Goal: Task Accomplishment & Management: Use online tool/utility

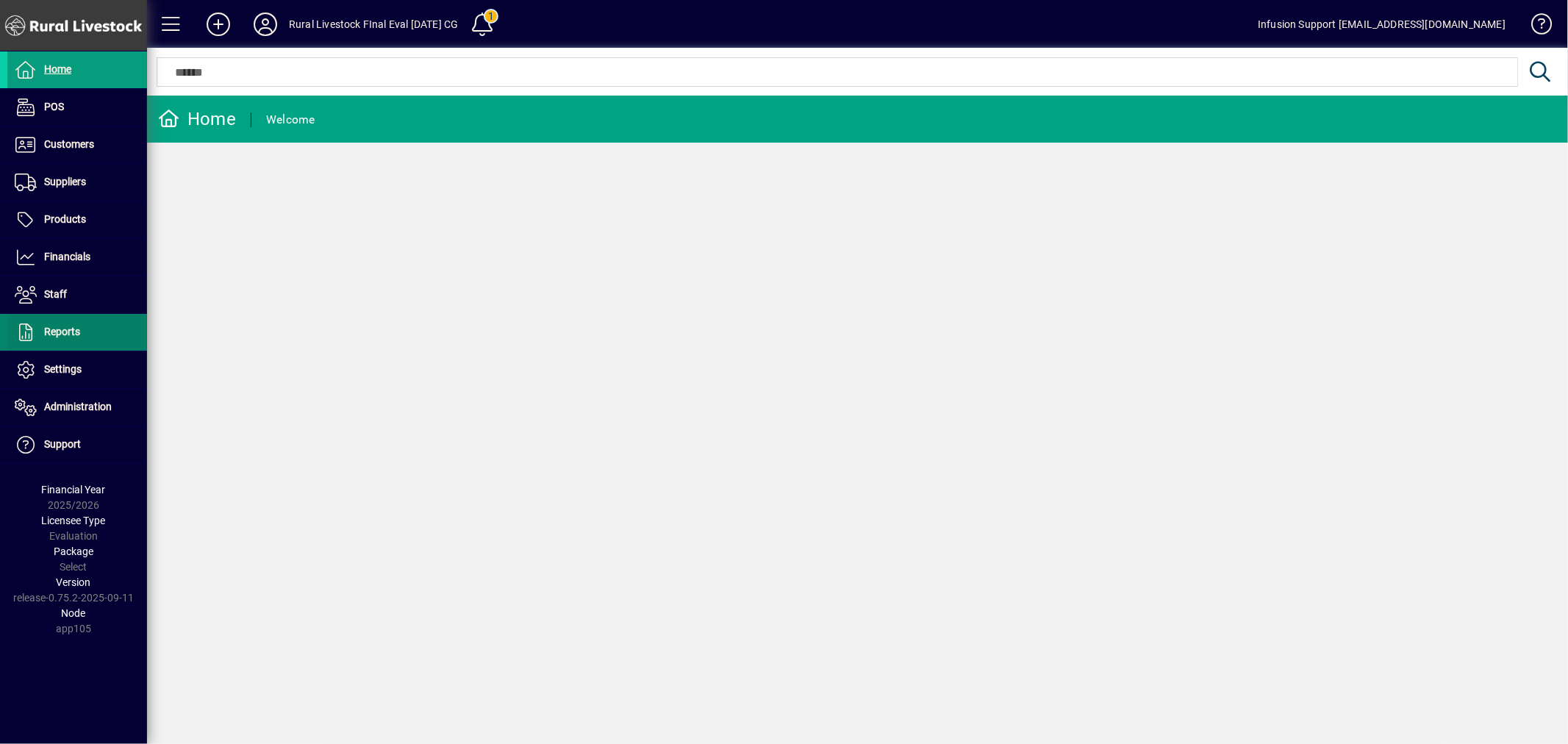
click at [64, 331] on span "Reports" at bounding box center [62, 332] width 36 height 12
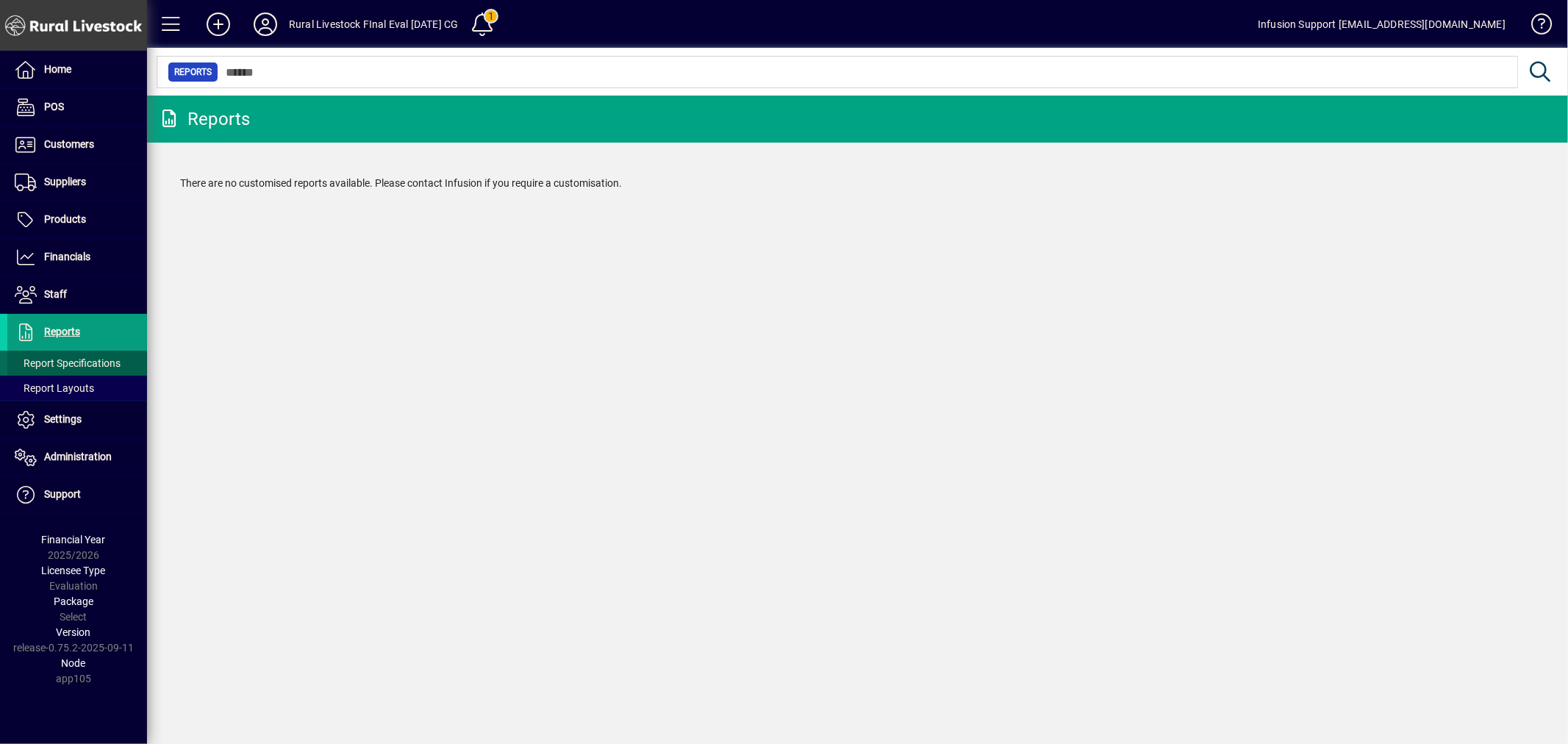
click at [62, 357] on span "Report Specifications" at bounding box center [68, 363] width 106 height 12
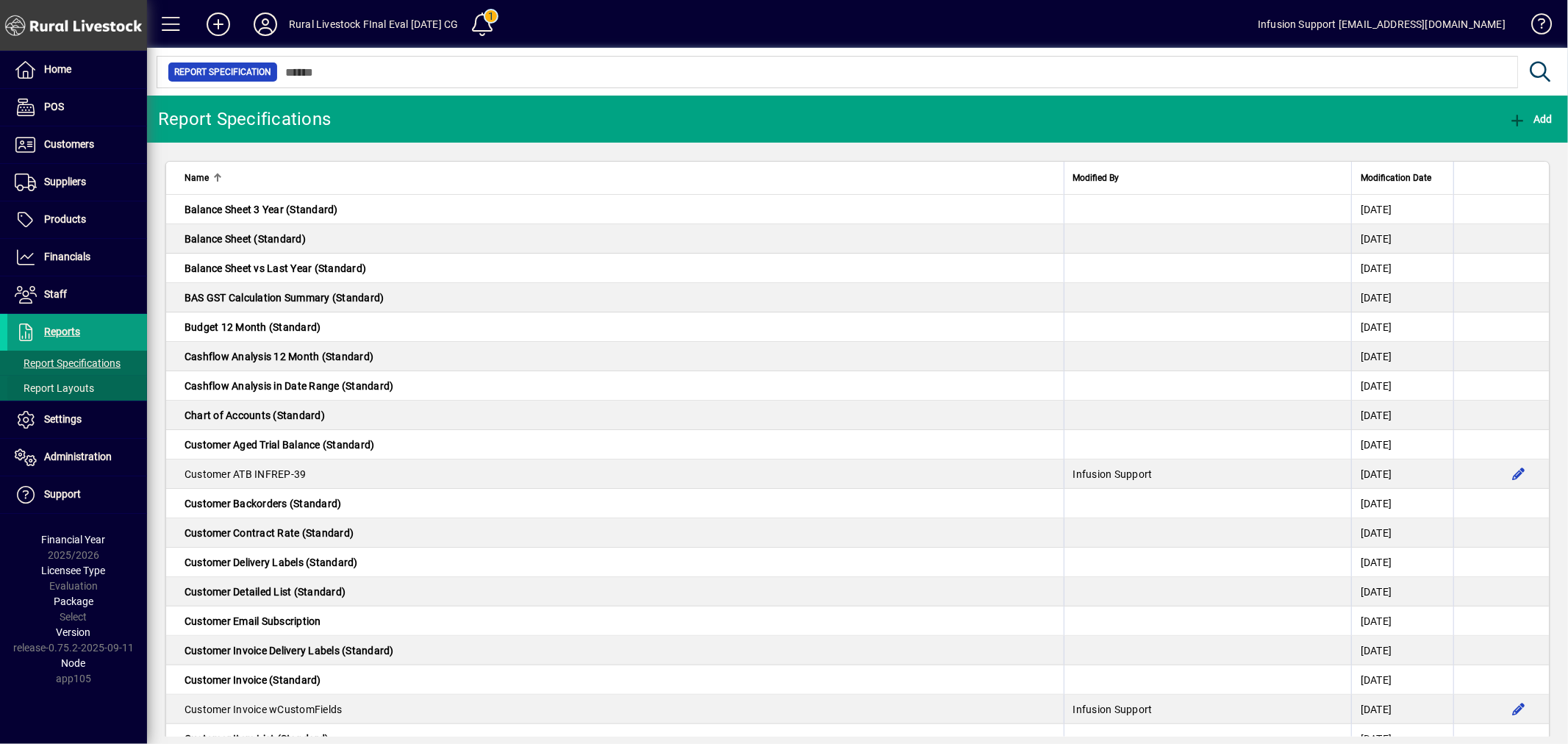
drag, startPoint x: 65, startPoint y: 390, endPoint x: 95, endPoint y: 387, distance: 30.1
click at [68, 390] on span "Report Layouts" at bounding box center [54, 388] width 79 height 12
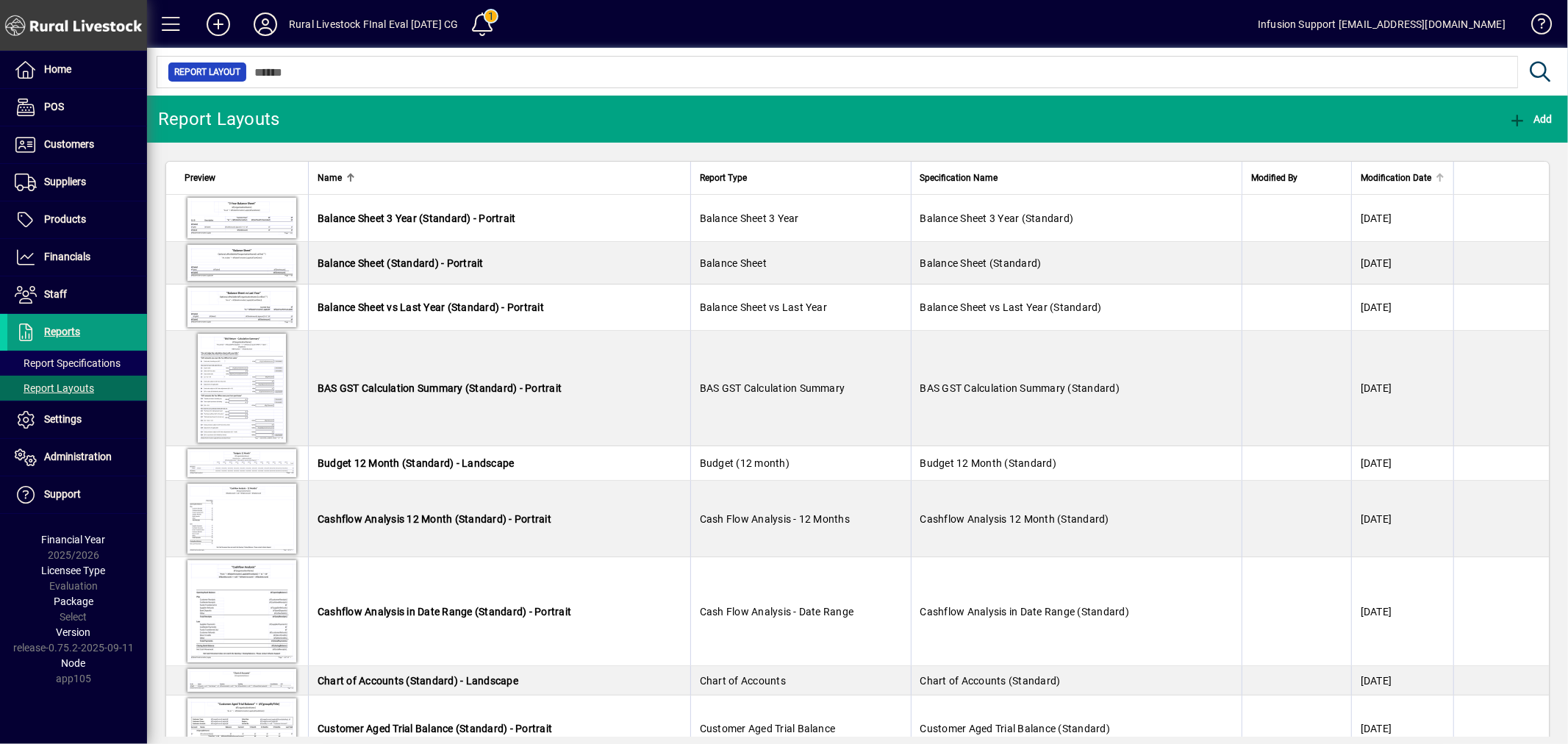
click at [1400, 181] on span "Modification Date" at bounding box center [1396, 178] width 71 height 16
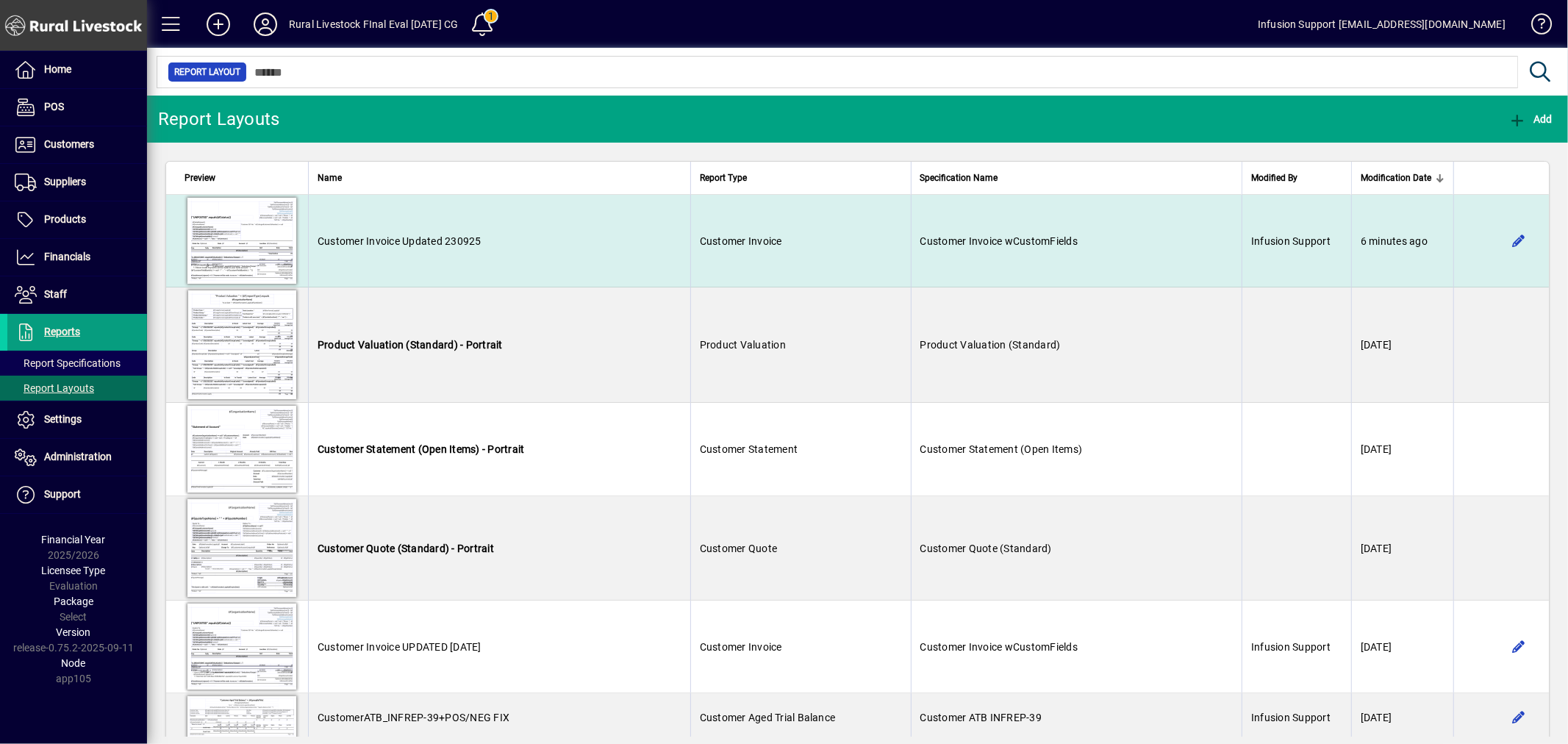
click at [1400, 219] on td "6 minutes ago" at bounding box center [1402, 241] width 102 height 93
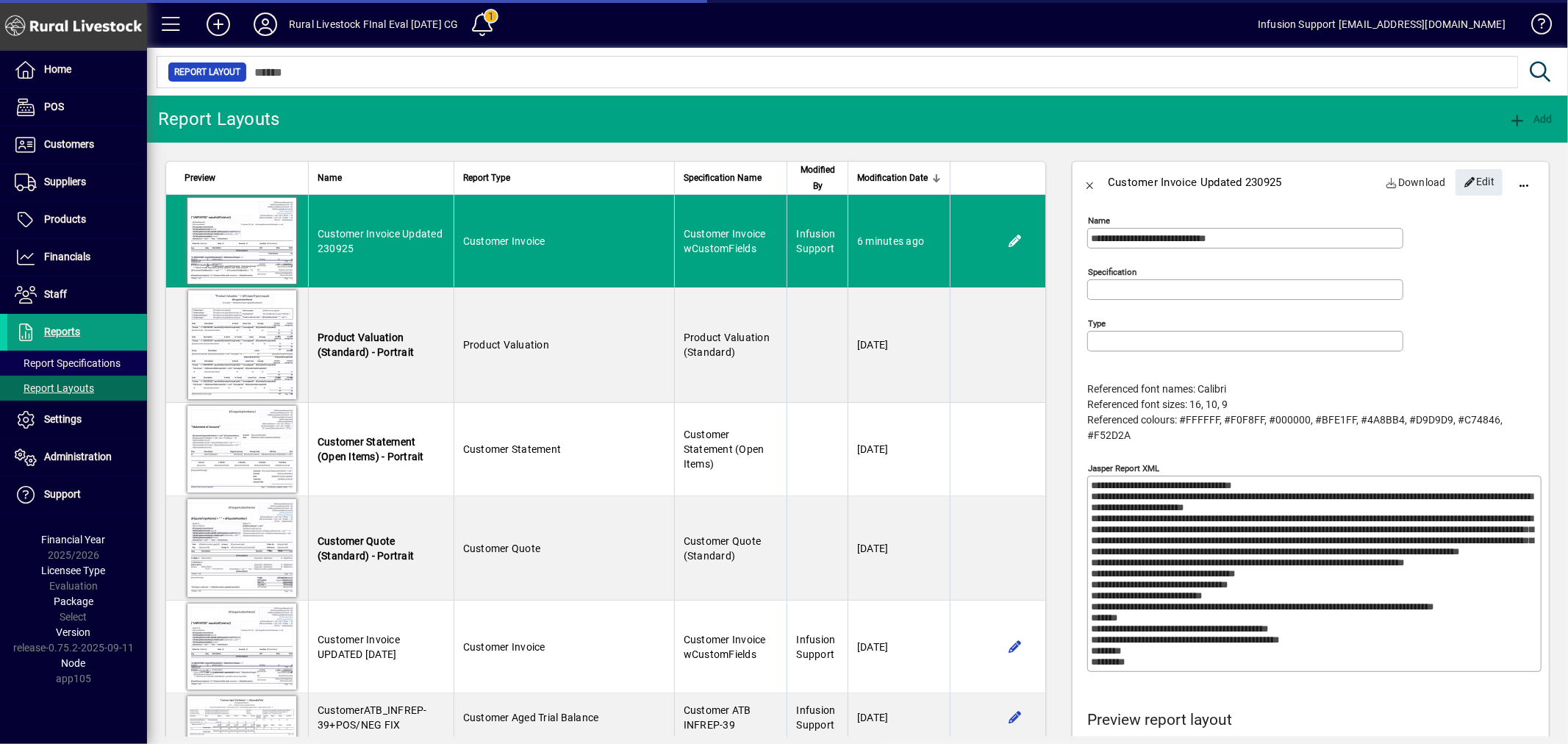
type input "**********"
click at [1486, 181] on span "button" at bounding box center [1478, 182] width 47 height 35
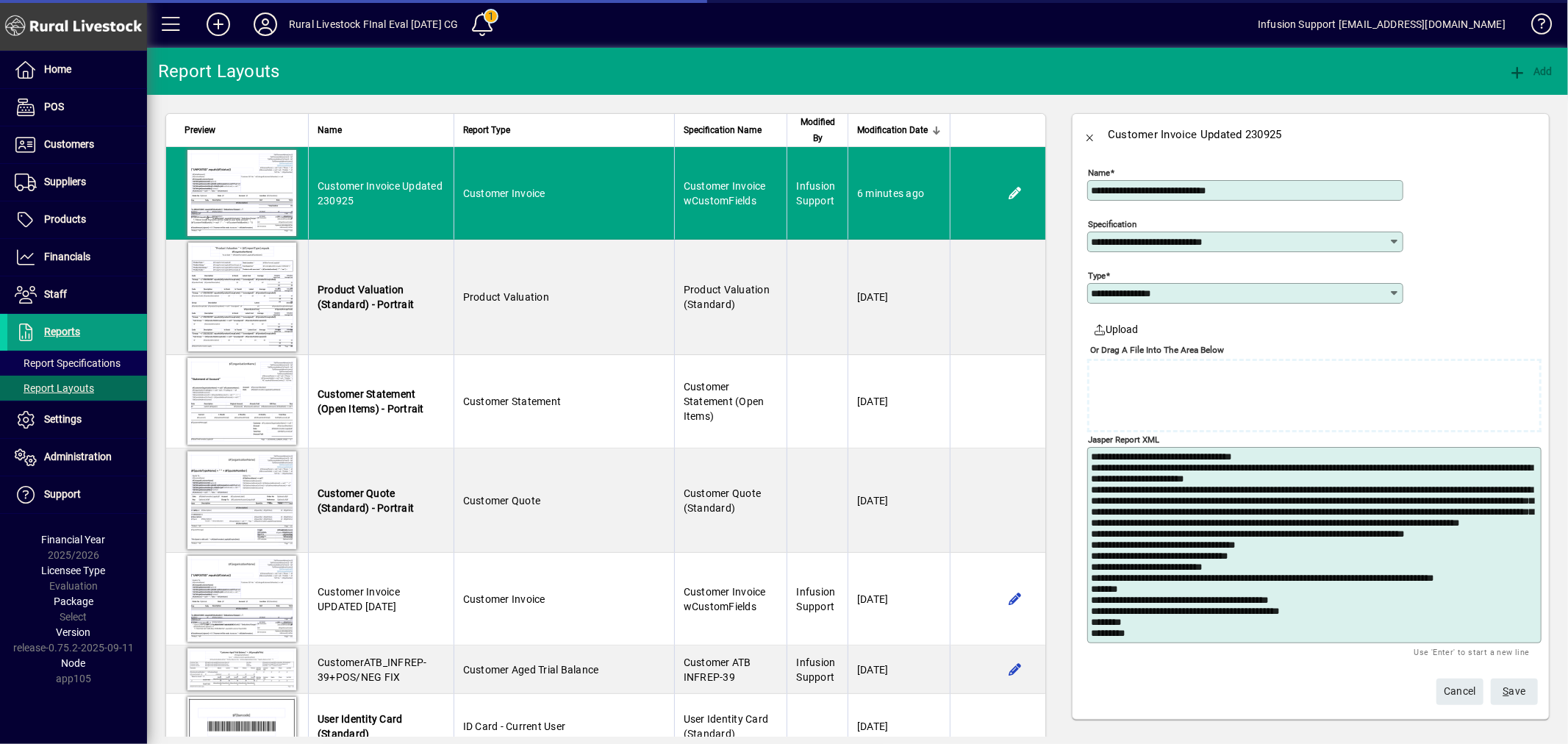
click at [1335, 564] on textarea "Jasper Report XML" at bounding box center [1316, 545] width 450 height 187
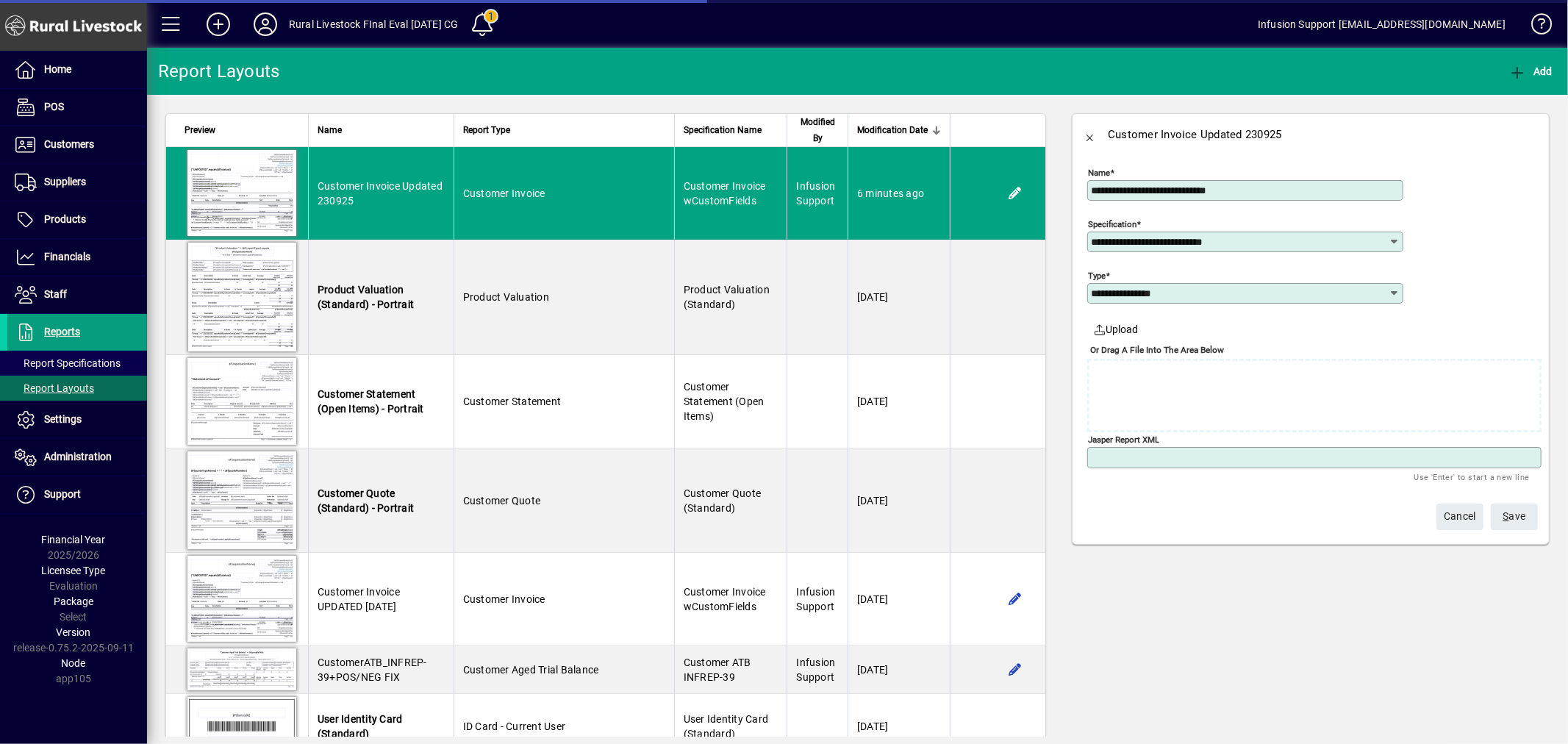
paste textarea "**********"
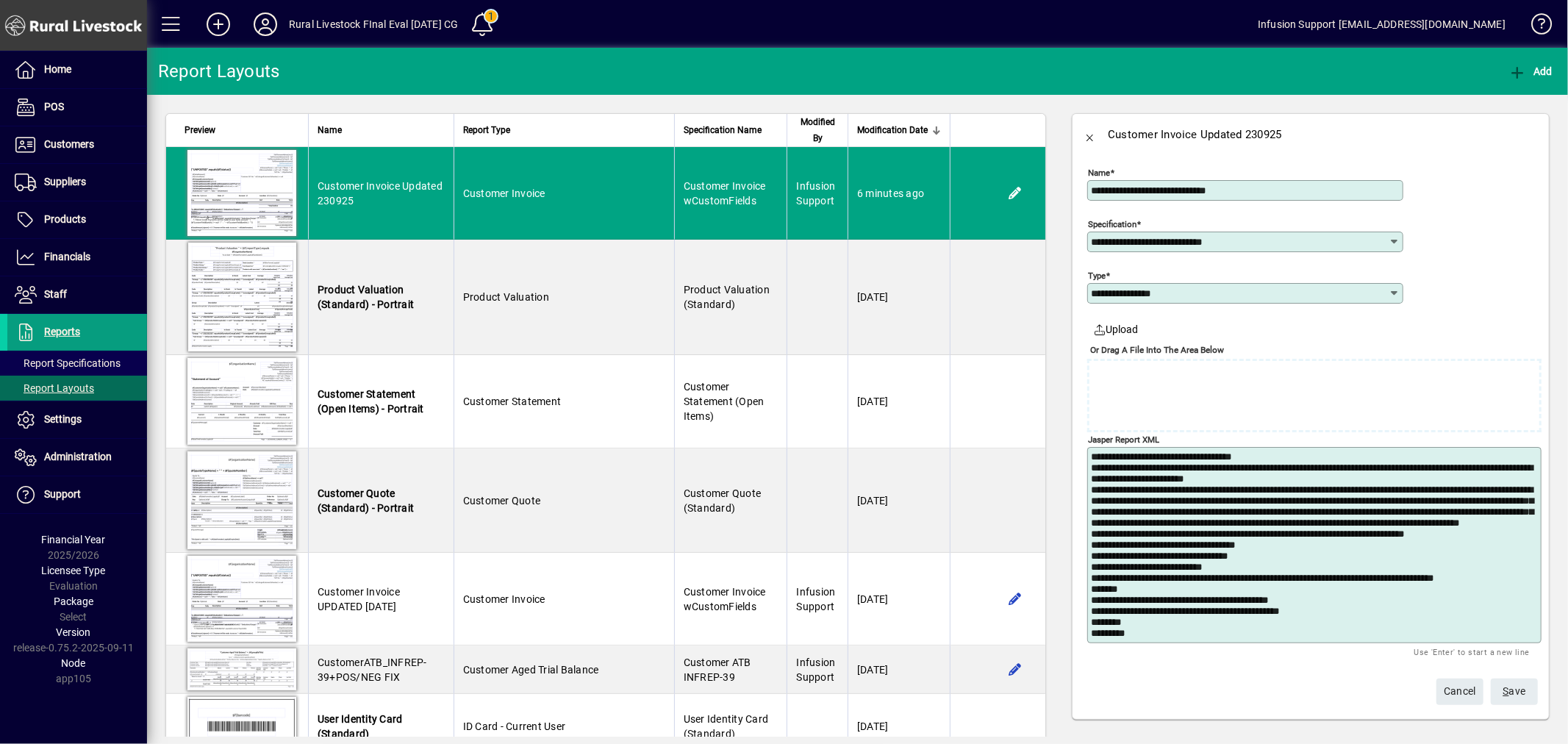
type textarea "**********"
click at [1503, 702] on span "S ave" at bounding box center [1514, 692] width 23 height 25
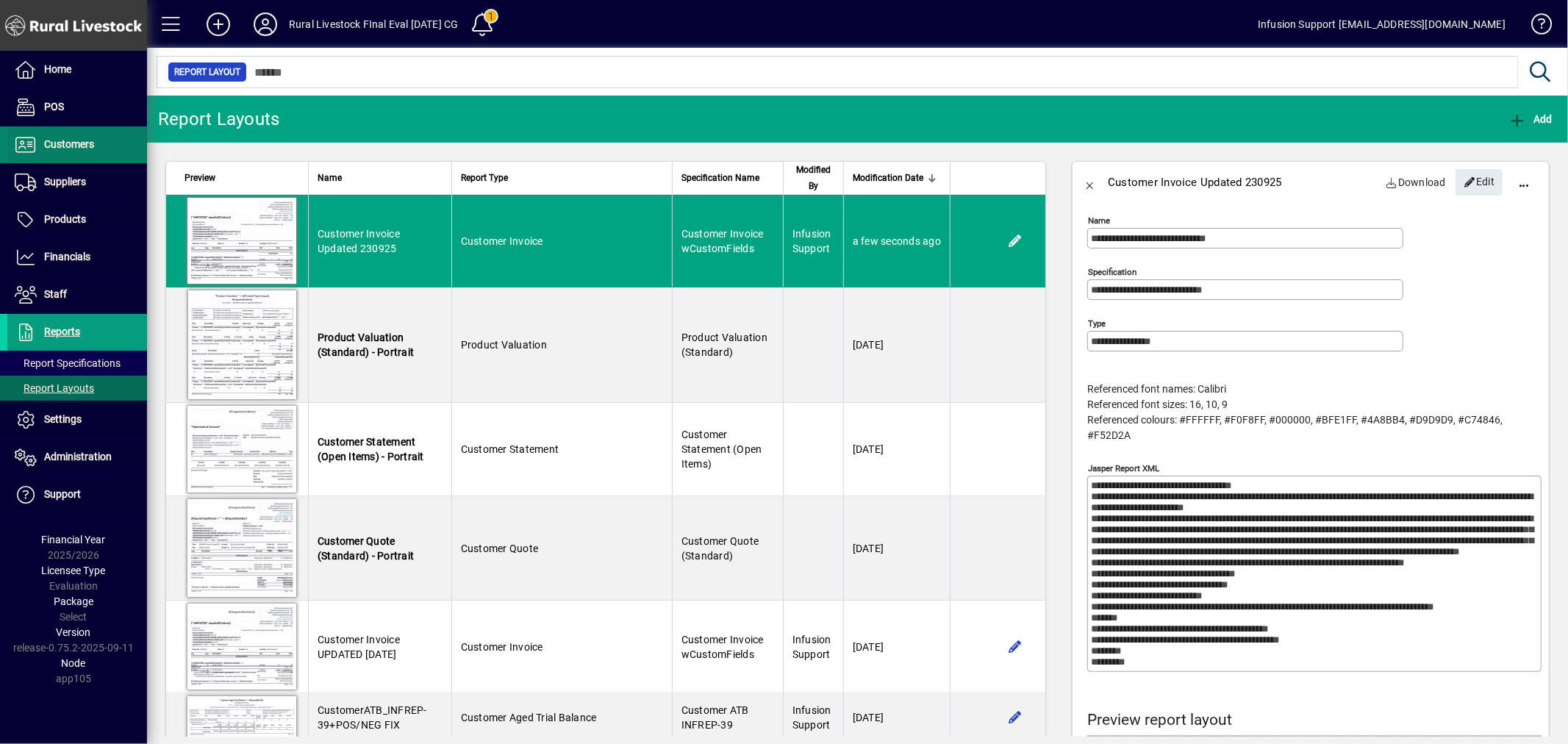
click at [68, 145] on span "Customers" at bounding box center [69, 144] width 50 height 12
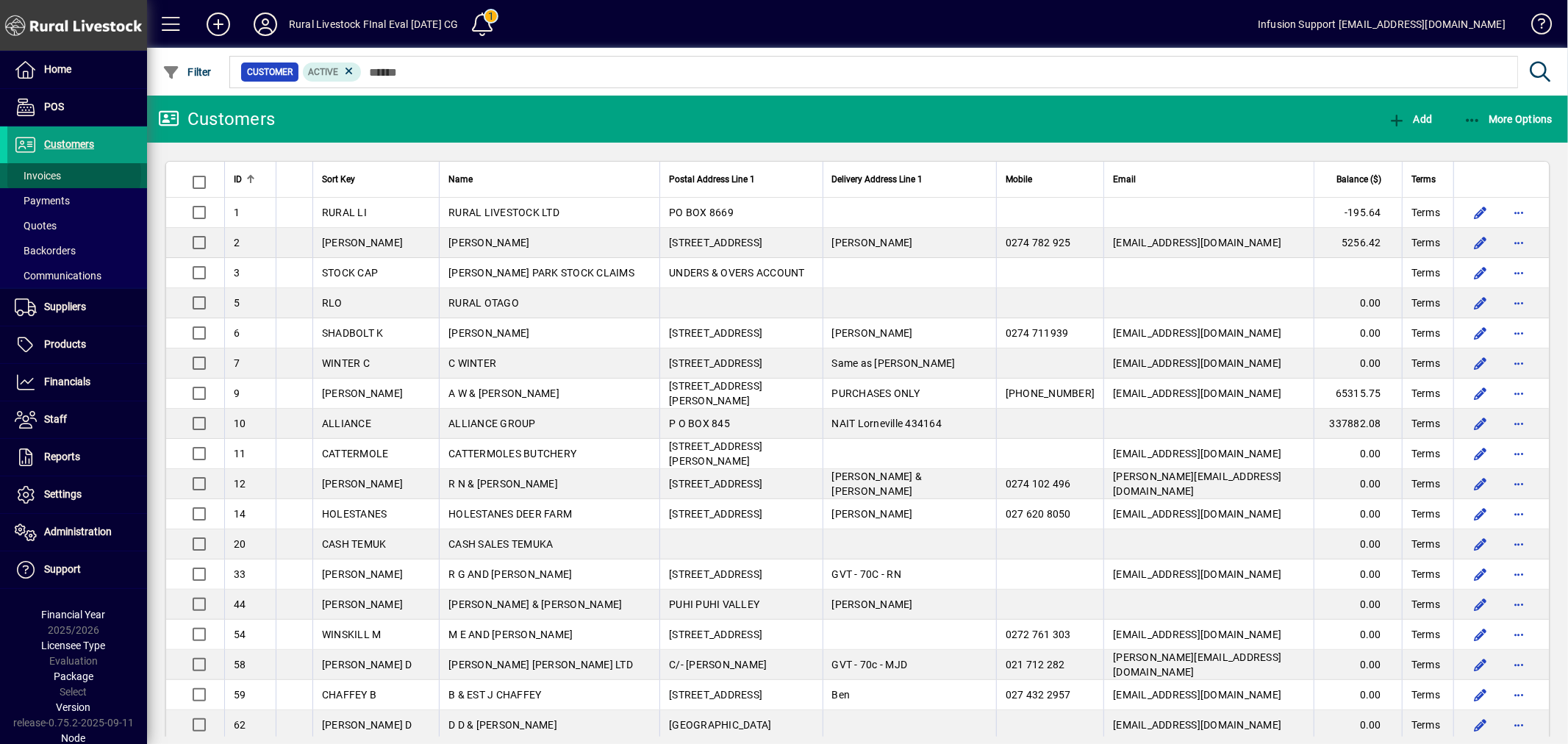
click at [72, 175] on span at bounding box center [77, 175] width 139 height 35
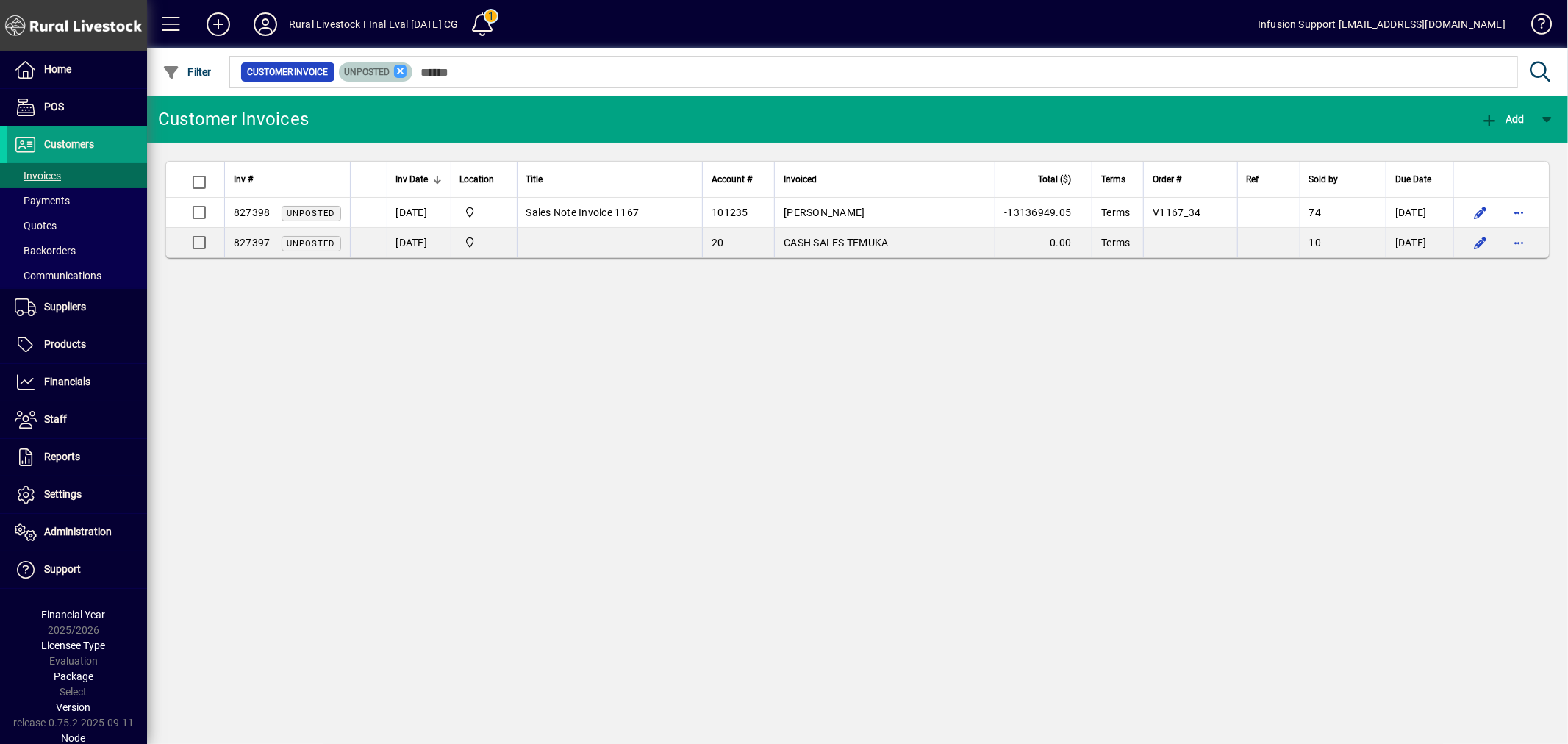
click at [400, 72] on icon at bounding box center [401, 72] width 13 height 13
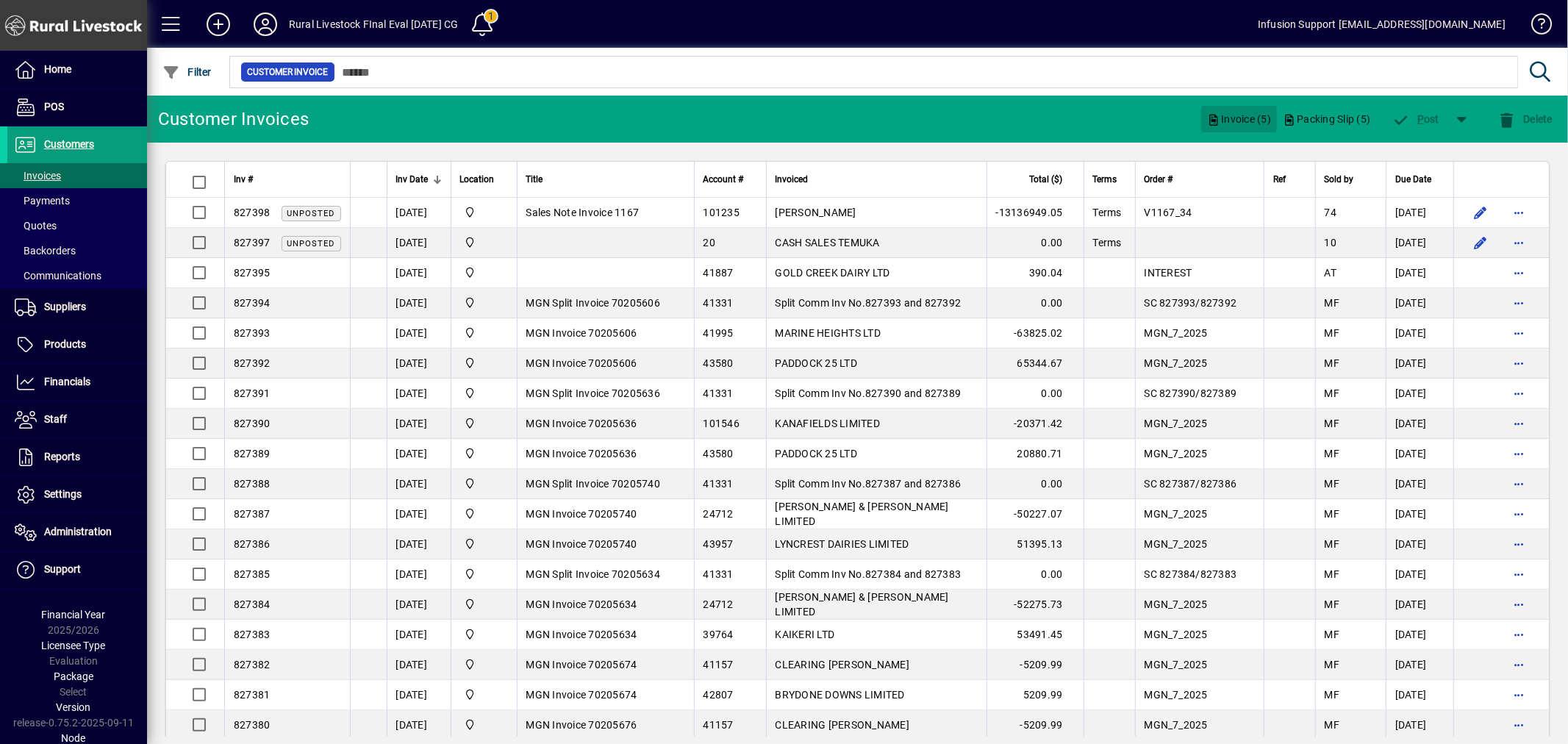
click at [1246, 116] on span "Invoice (5)" at bounding box center [1239, 119] width 64 height 24
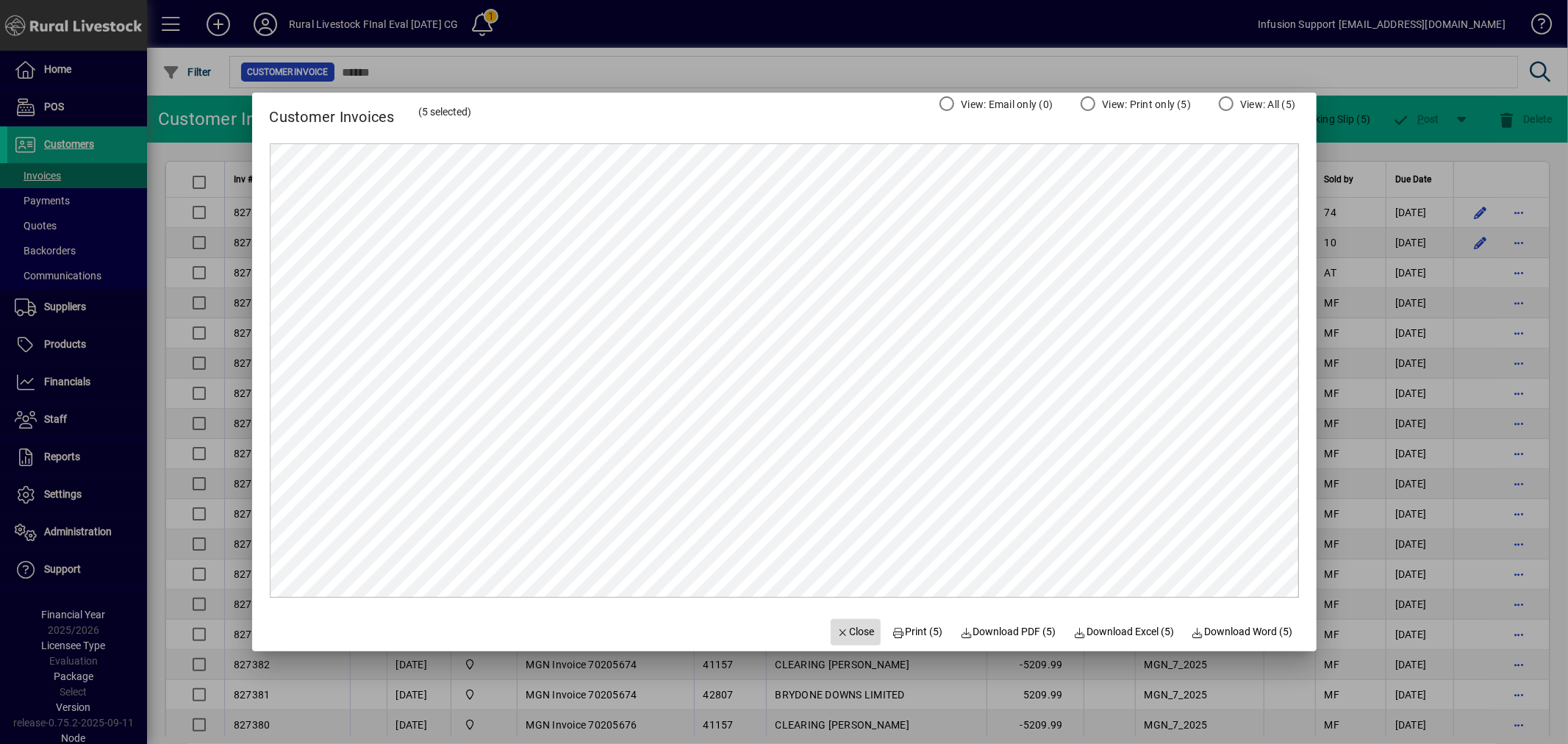
click at [869, 627] on span "button" at bounding box center [856, 632] width 50 height 35
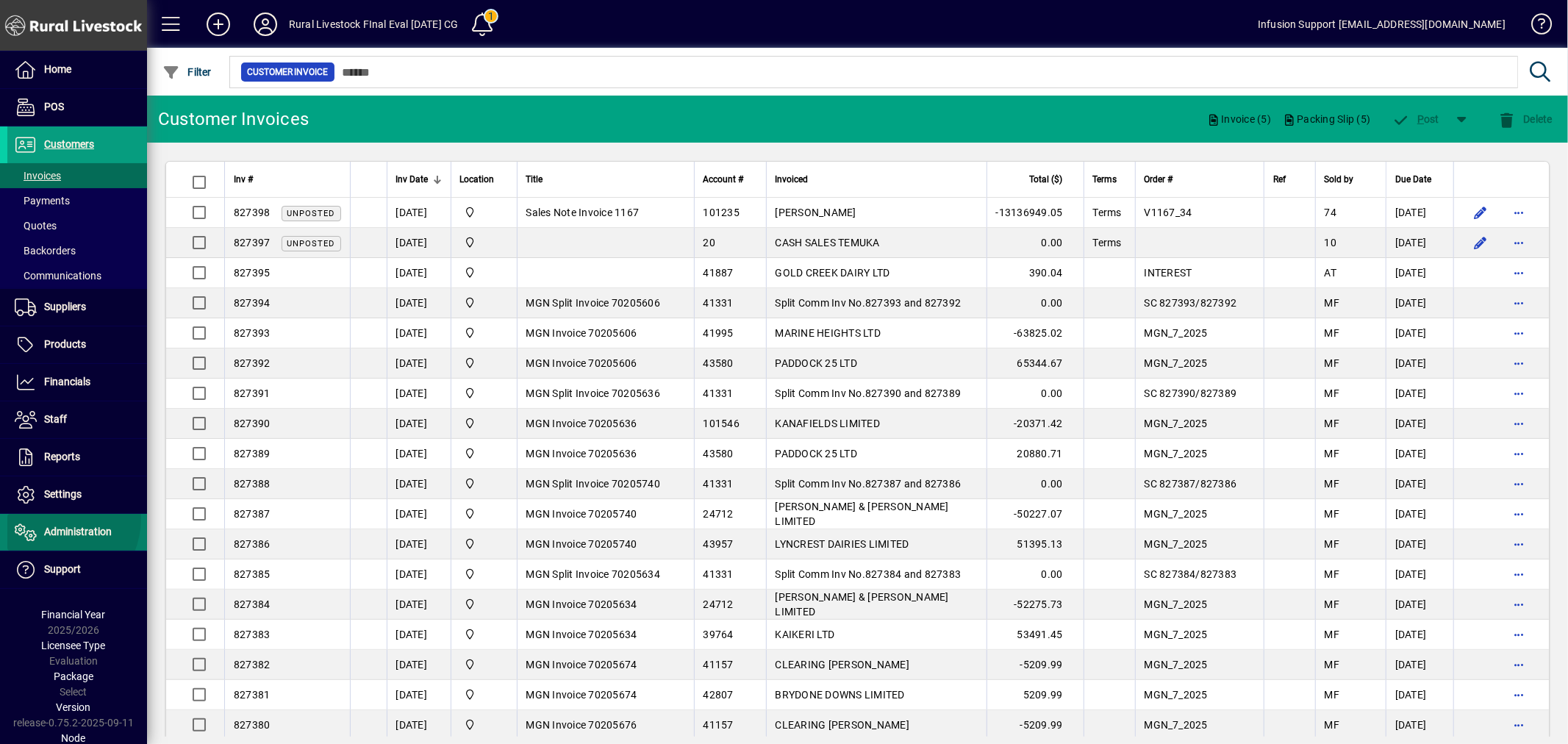
click at [48, 519] on span at bounding box center [77, 532] width 139 height 35
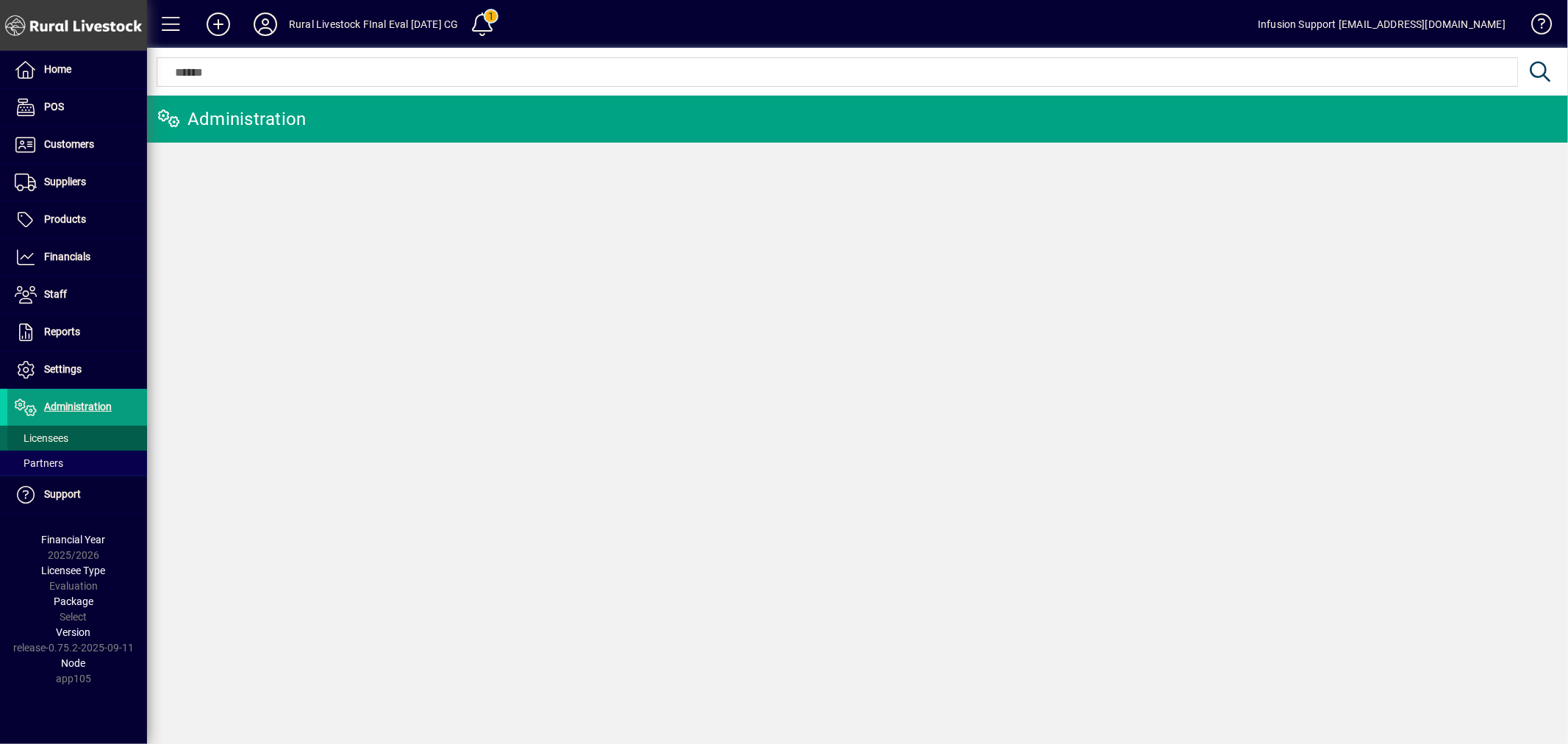
click at [46, 436] on span "Licensees" at bounding box center [42, 439] width 54 height 12
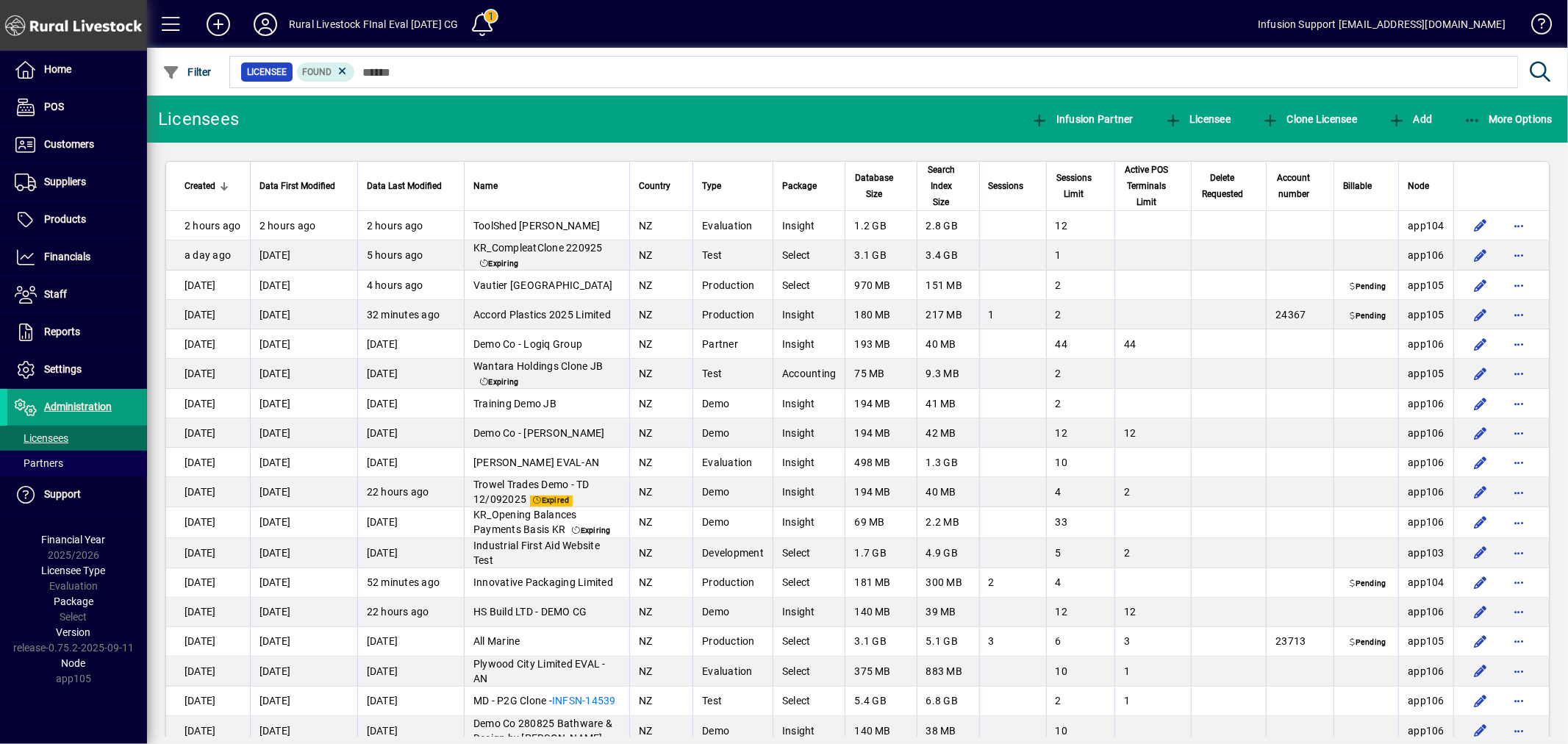
drag, startPoint x: 319, startPoint y: 253, endPoint x: 768, endPoint y: 104, distance: 473.1
click at [768, 104] on mat-toolbar-row "Licensees Infusion Partner Licensee Clone Licensee Add More Options" at bounding box center [857, 119] width 1421 height 47
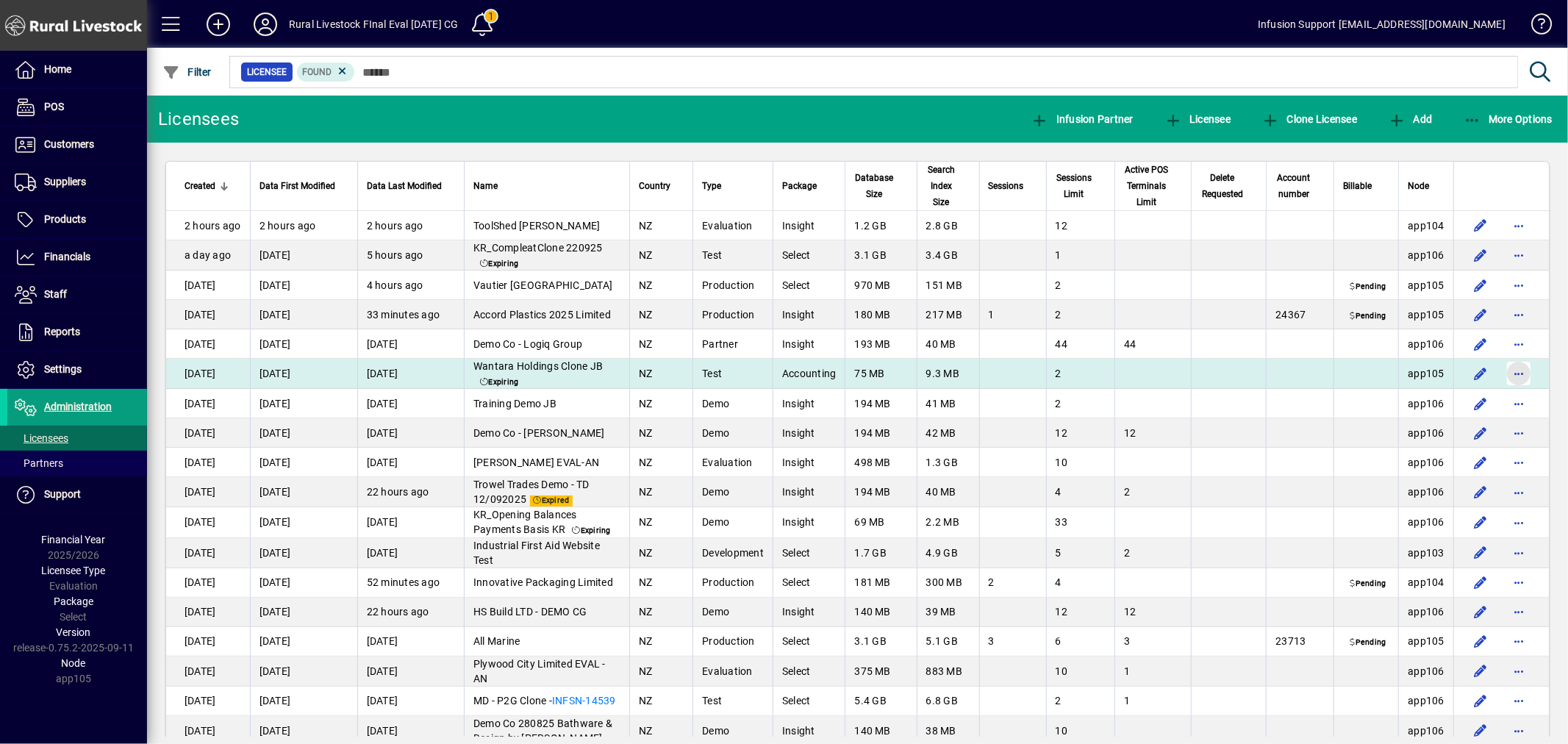
click at [1502, 369] on span "button" at bounding box center [1519, 373] width 35 height 35
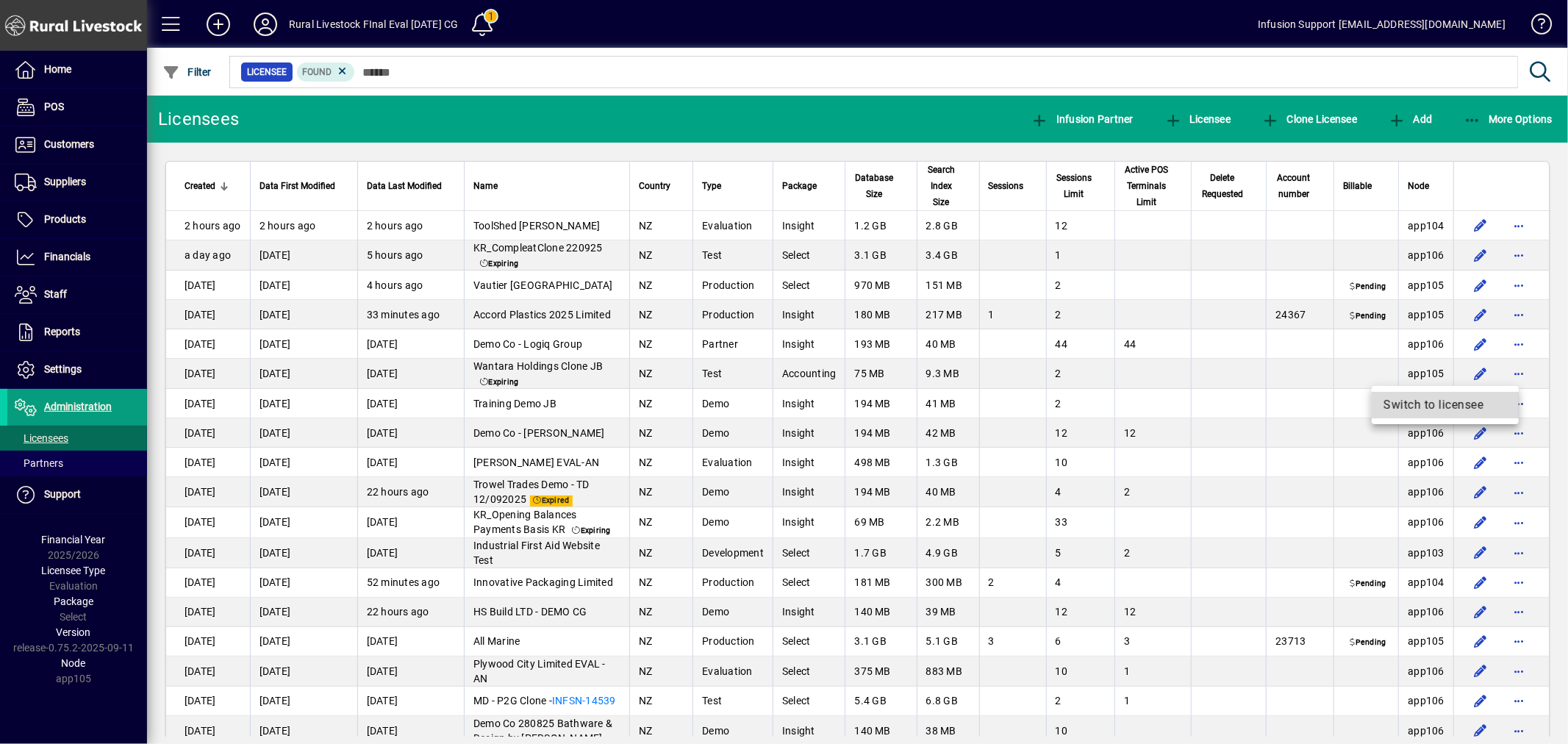
click at [1453, 406] on span "Switch to licensee" at bounding box center [1446, 405] width 124 height 18
